Goal: Task Accomplishment & Management: Manage account settings

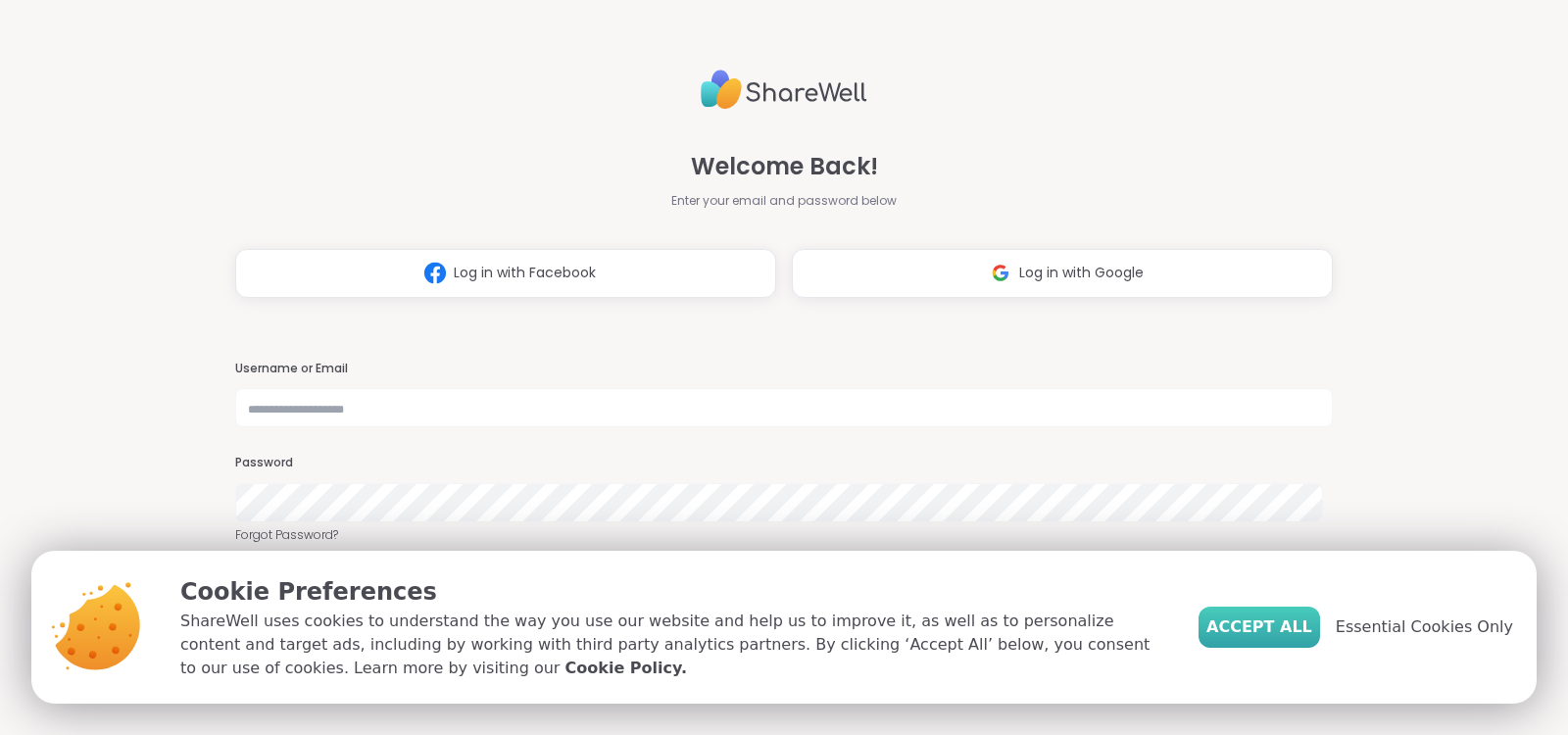
click at [1260, 624] on span "Accept All" at bounding box center [1258, 627] width 106 height 24
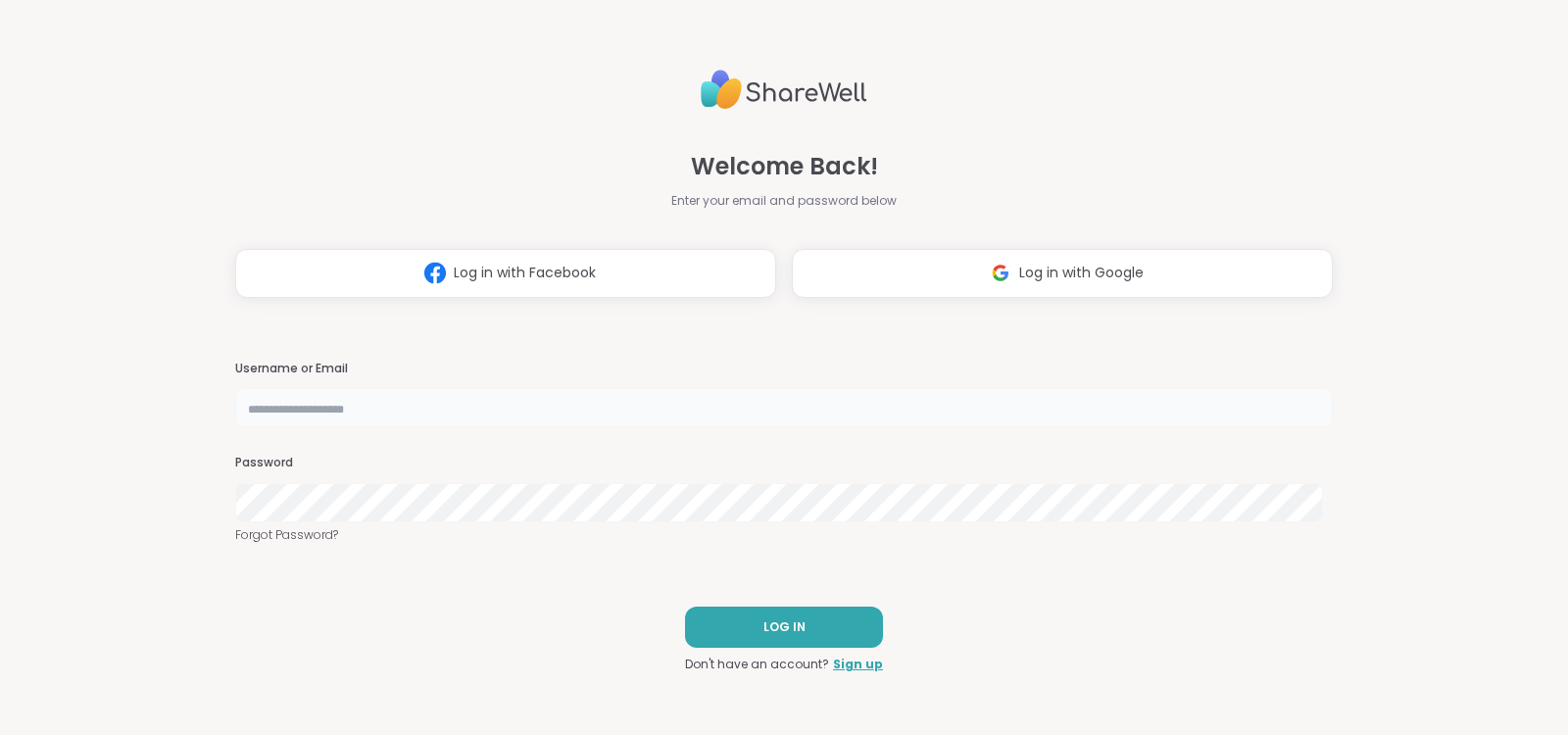
click at [904, 408] on input "text" at bounding box center [784, 408] width 1097 height 40
type input "**********"
click at [777, 627] on span "LOG IN" at bounding box center [784, 627] width 43 height 18
